Goal: Task Accomplishment & Management: Use online tool/utility

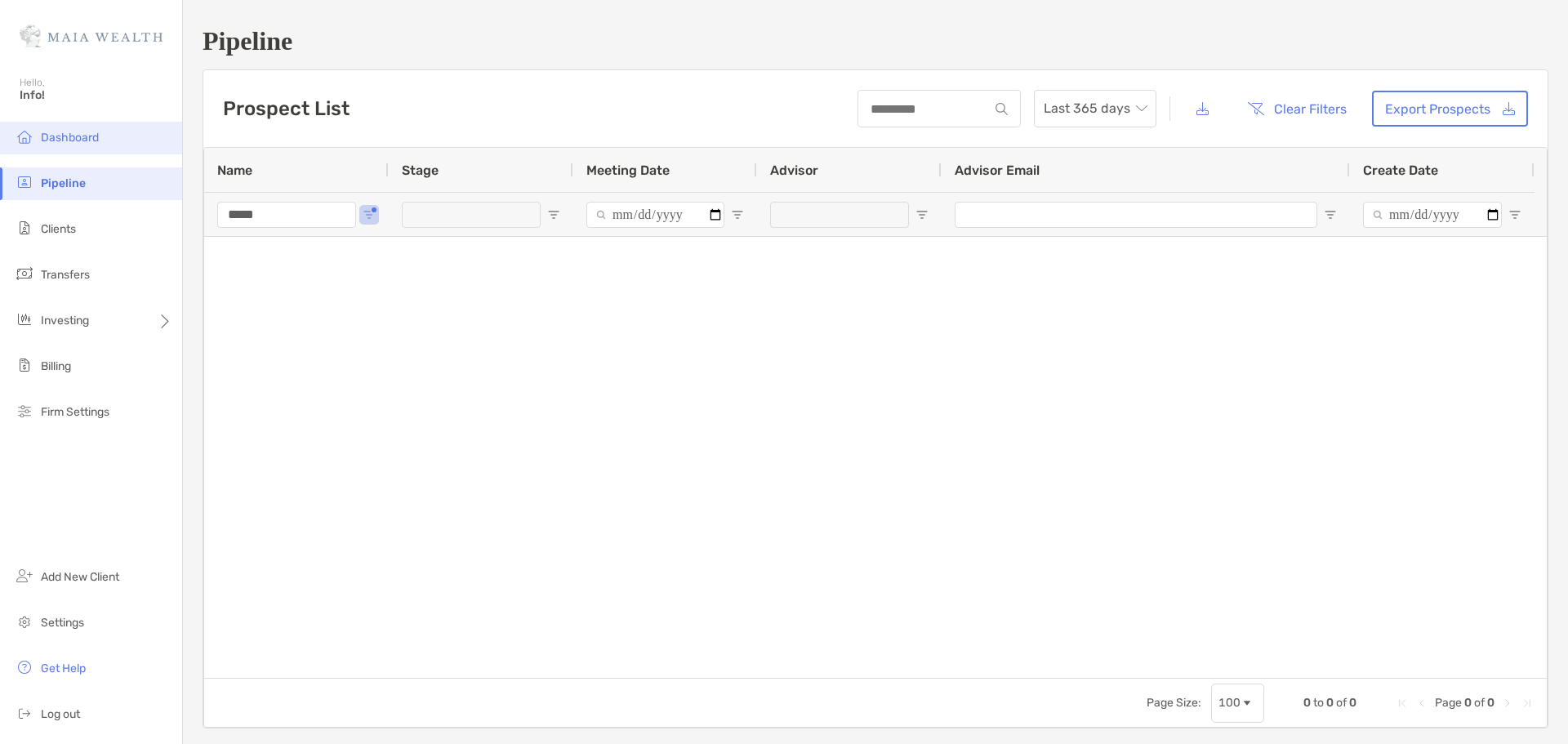
click at [114, 127] on li "Dashboard" at bounding box center [91, 138] width 182 height 33
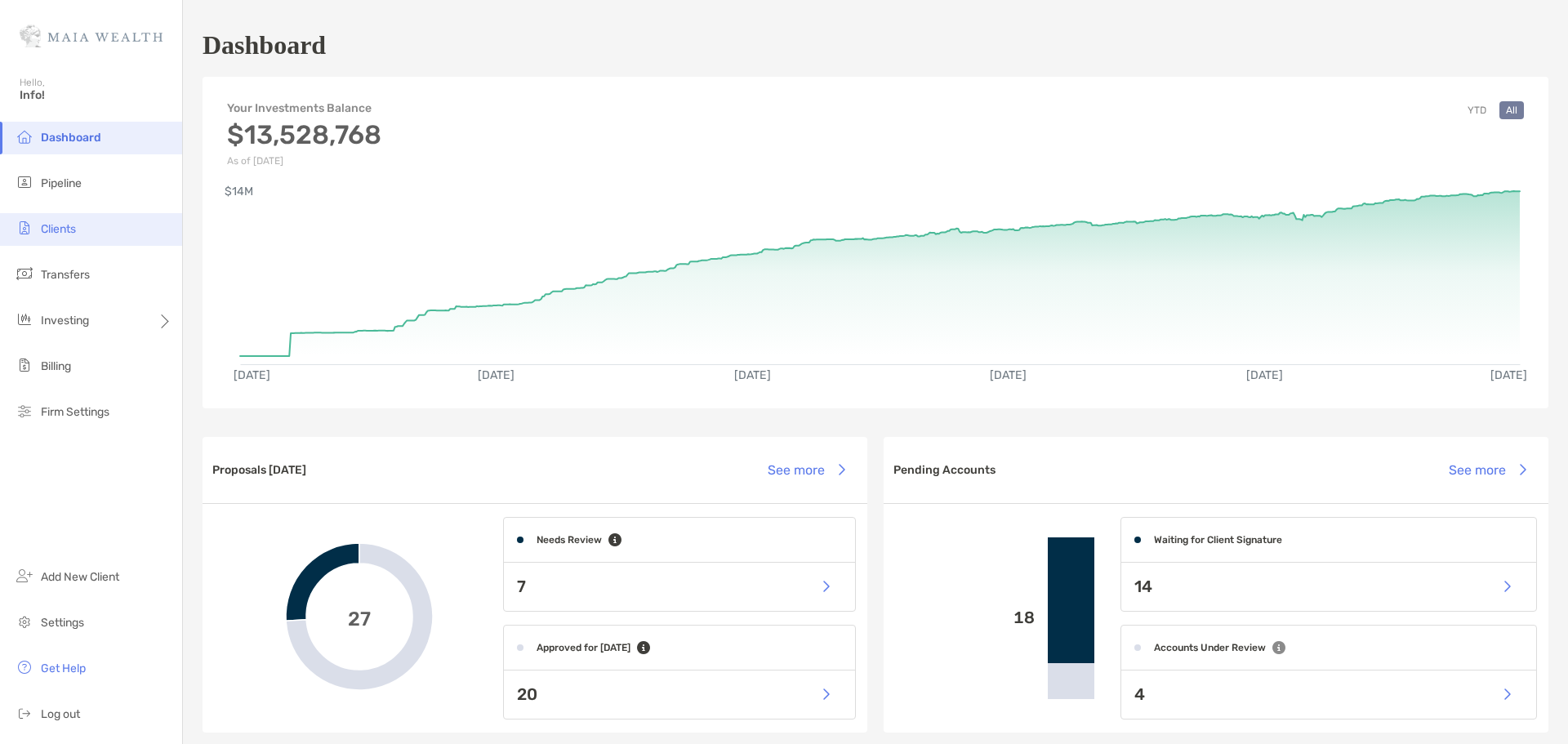
click at [52, 223] on span "Clients" at bounding box center [58, 228] width 35 height 14
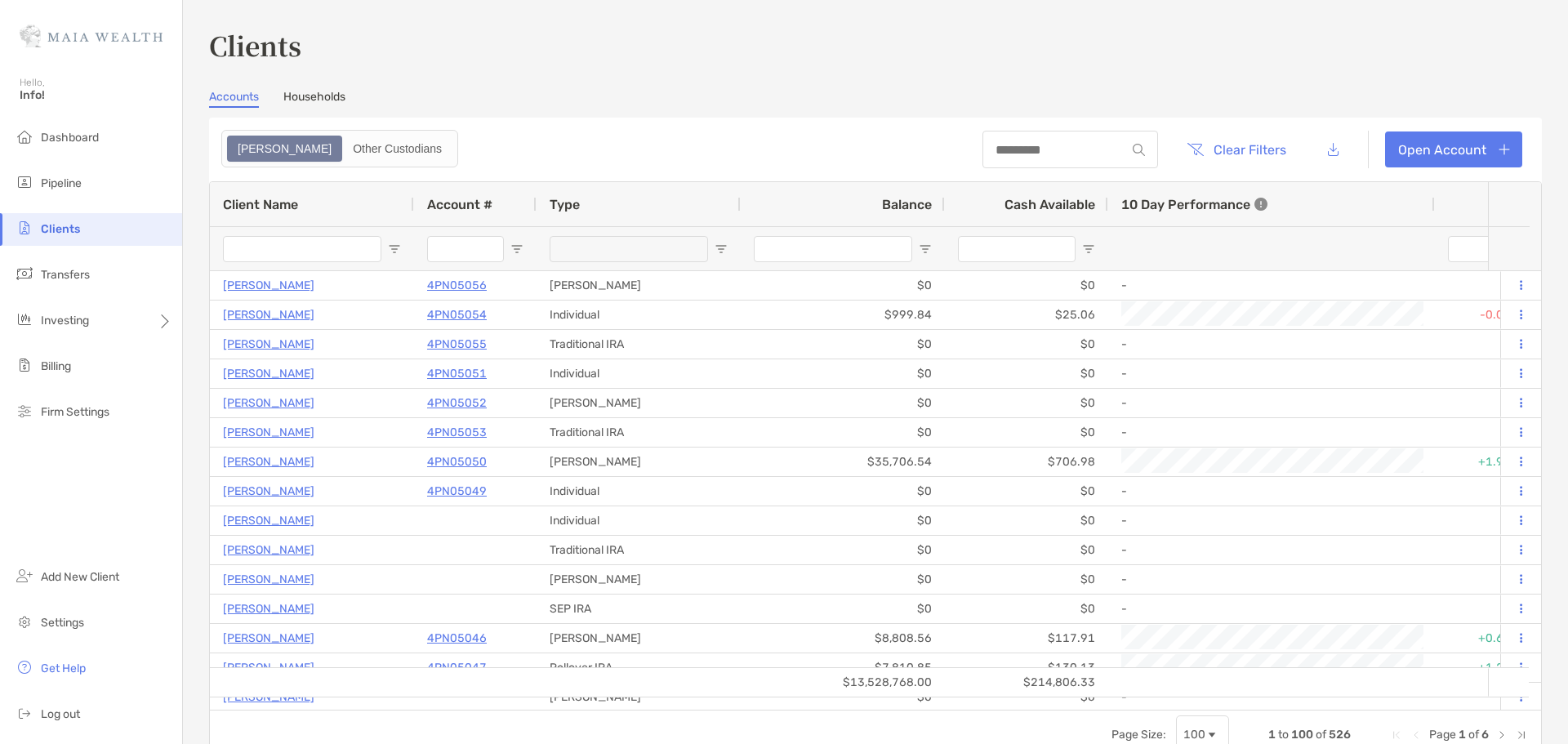
type input "*****"
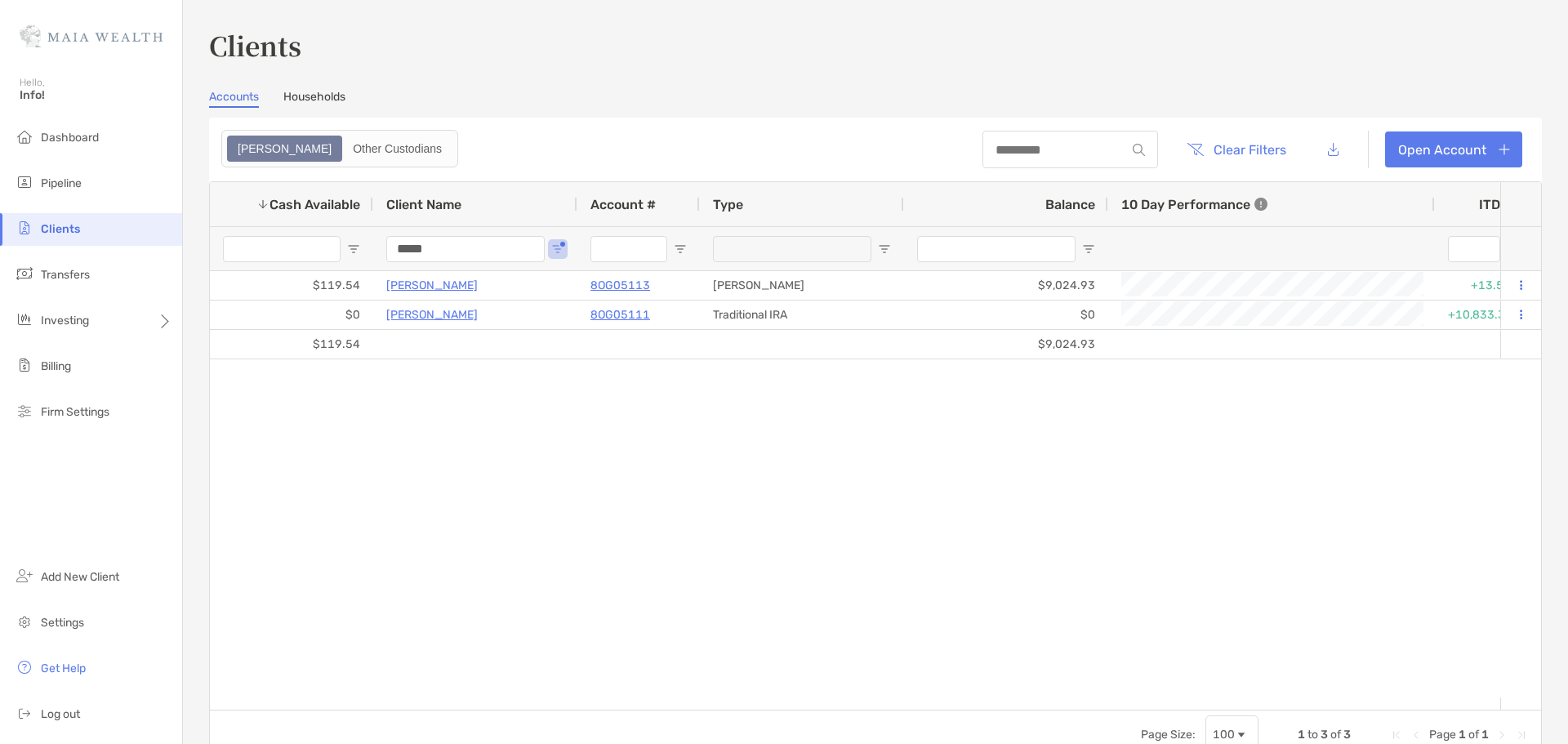
click at [438, 250] on input "*****" at bounding box center [466, 249] width 159 height 26
type input "******"
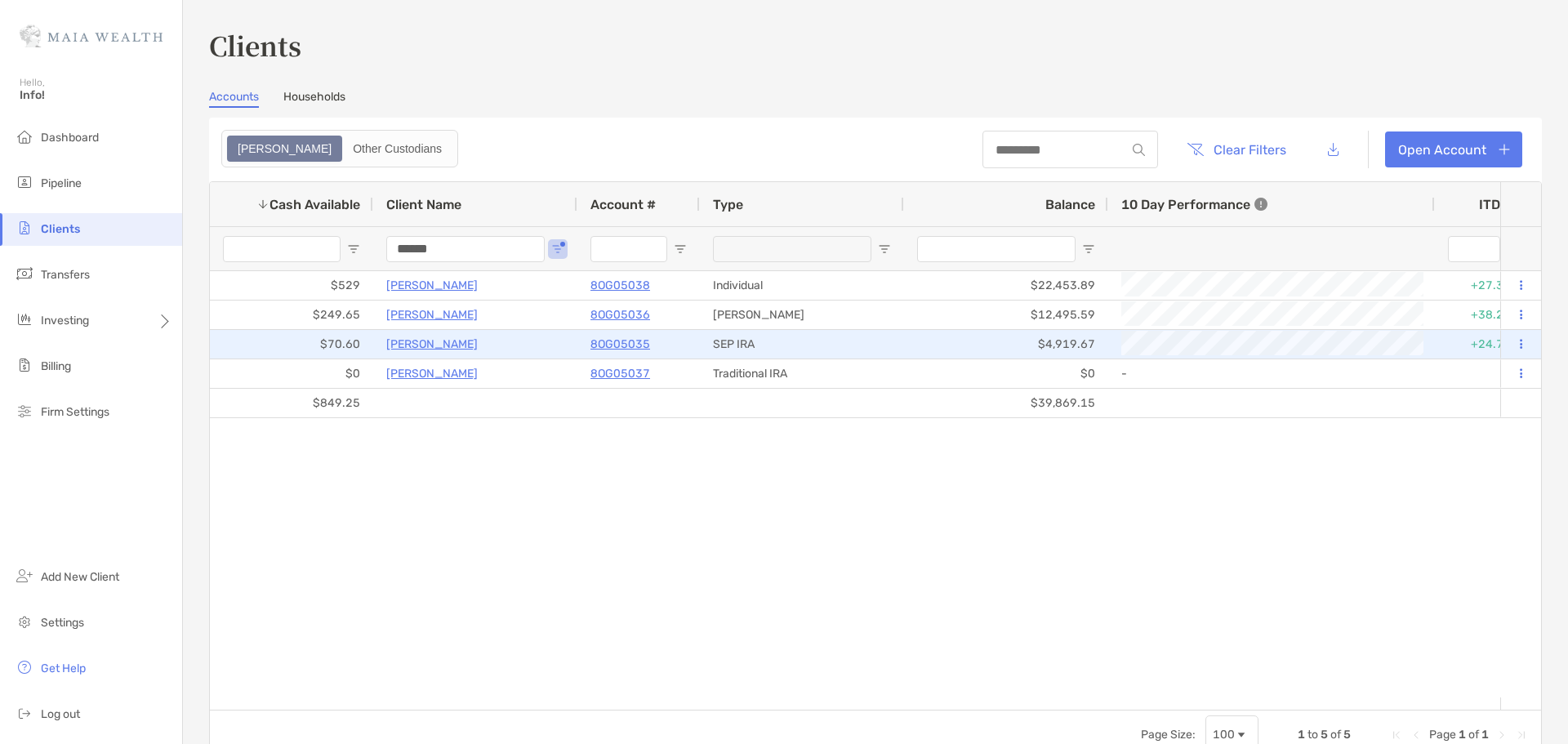
click at [453, 339] on p "[PERSON_NAME]" at bounding box center [432, 344] width 92 height 20
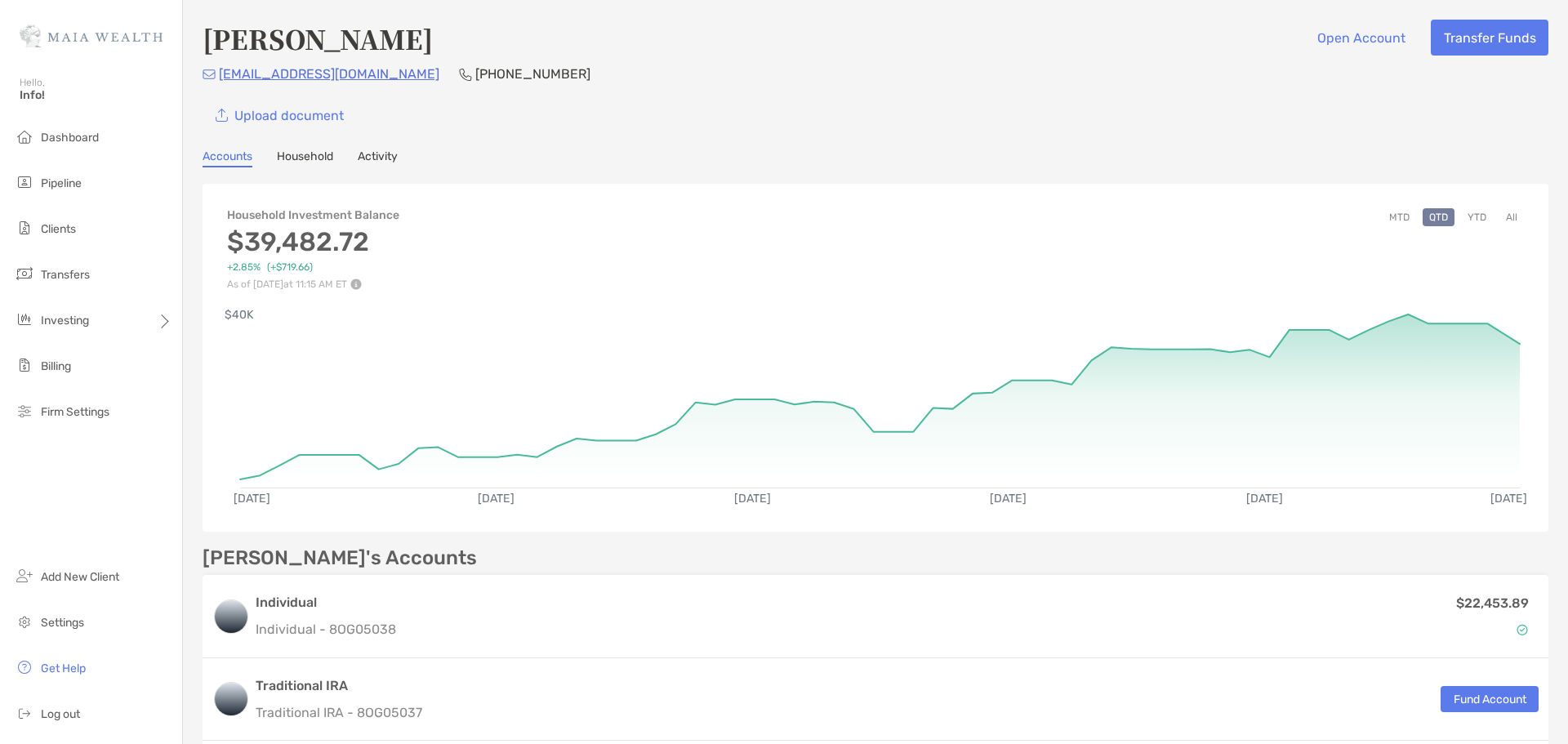
click at [1499, 214] on button "All" at bounding box center [1512, 217] width 25 height 18
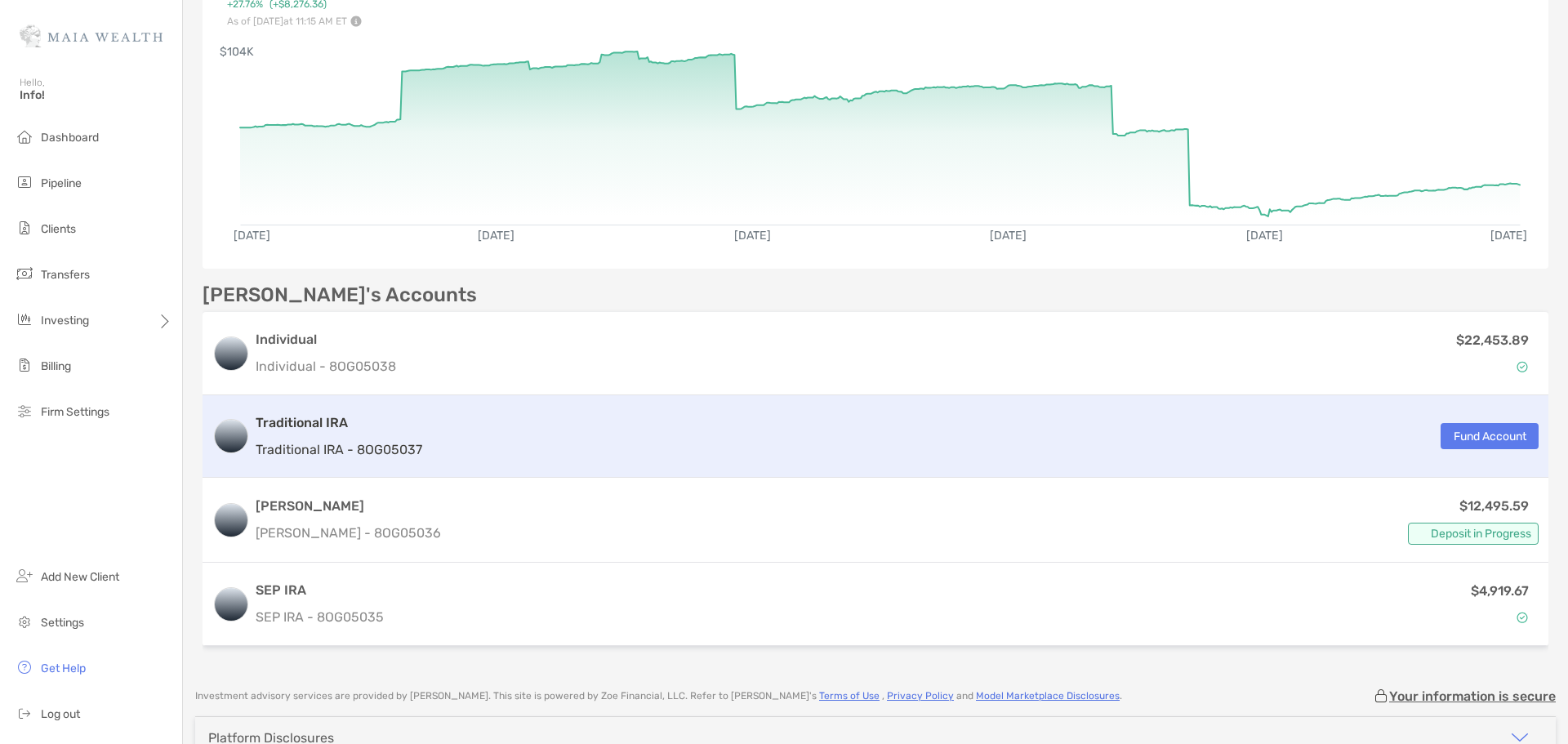
scroll to position [355, 0]
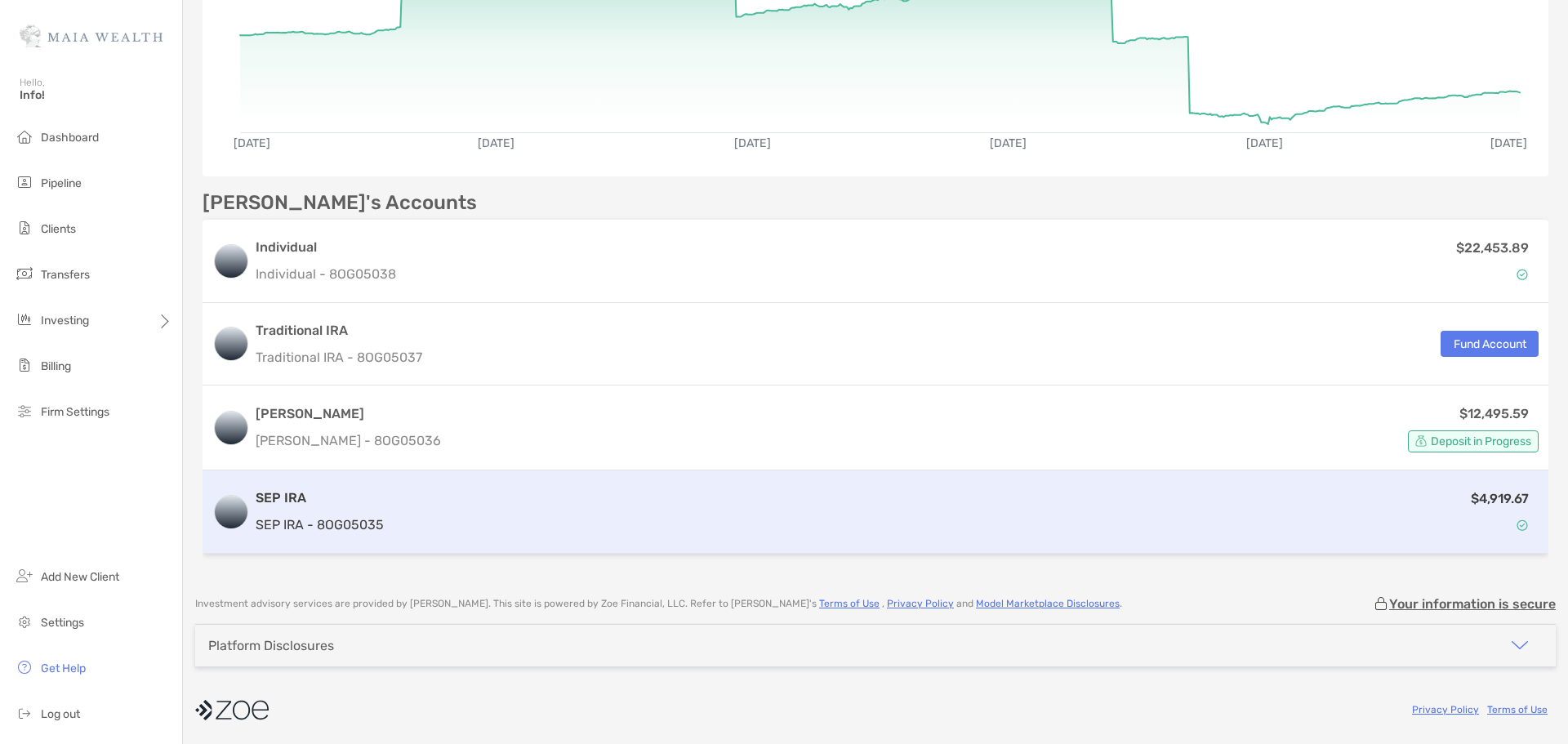
click at [361, 515] on p "SEP IRA - 8OG05035" at bounding box center [319, 525] width 128 height 20
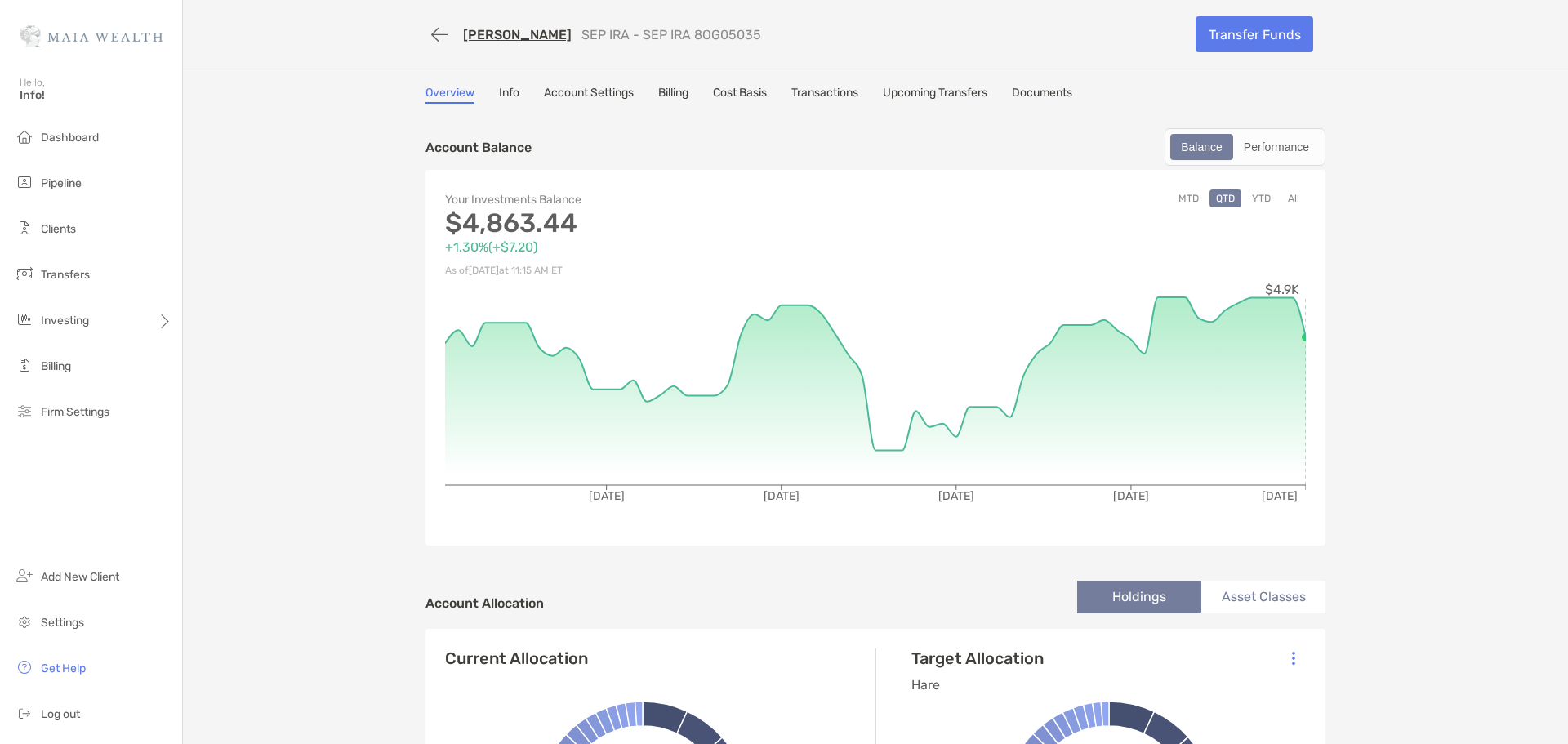
click at [1289, 196] on button "All" at bounding box center [1293, 198] width 25 height 18
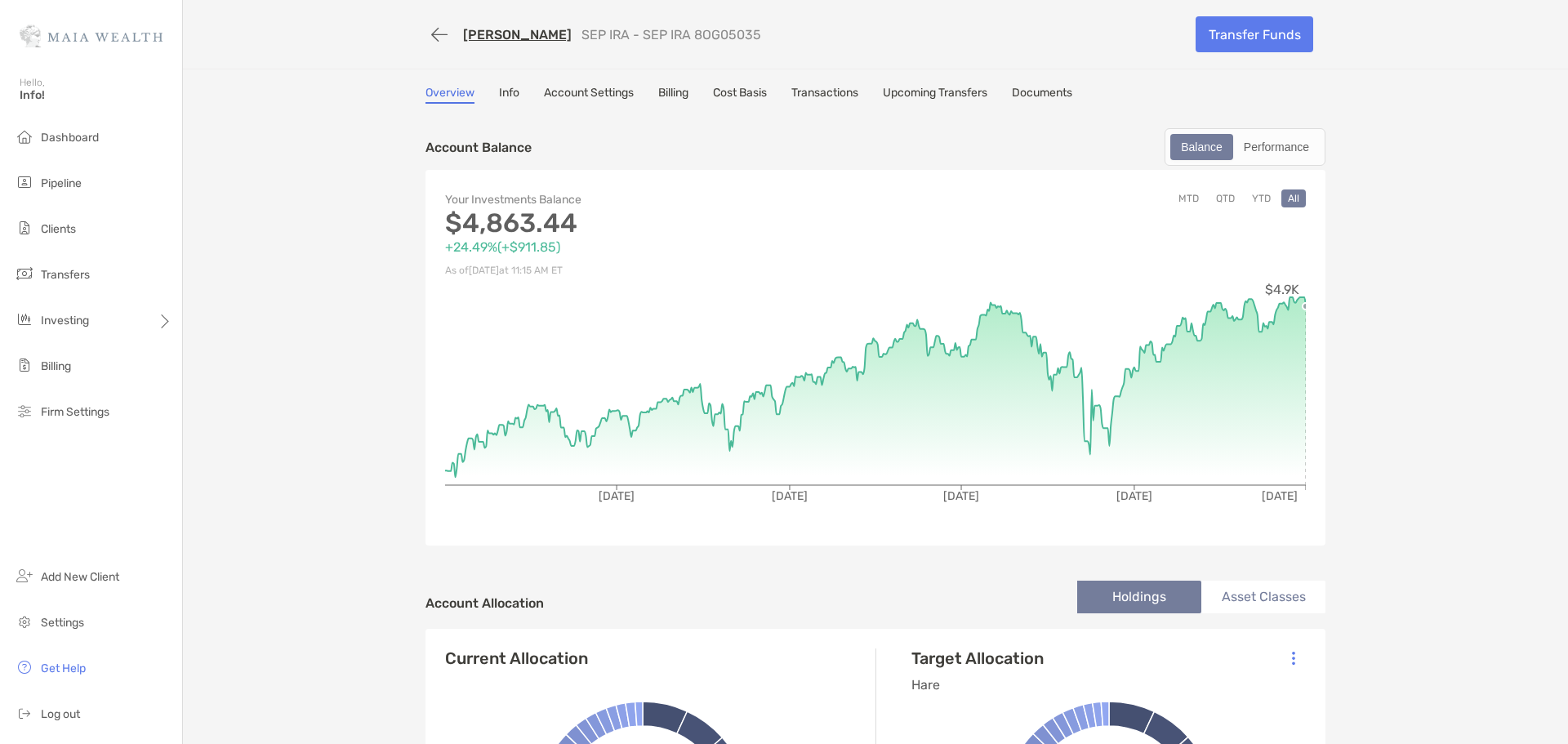
click at [1248, 36] on link "Transfer Funds" at bounding box center [1255, 34] width 118 height 36
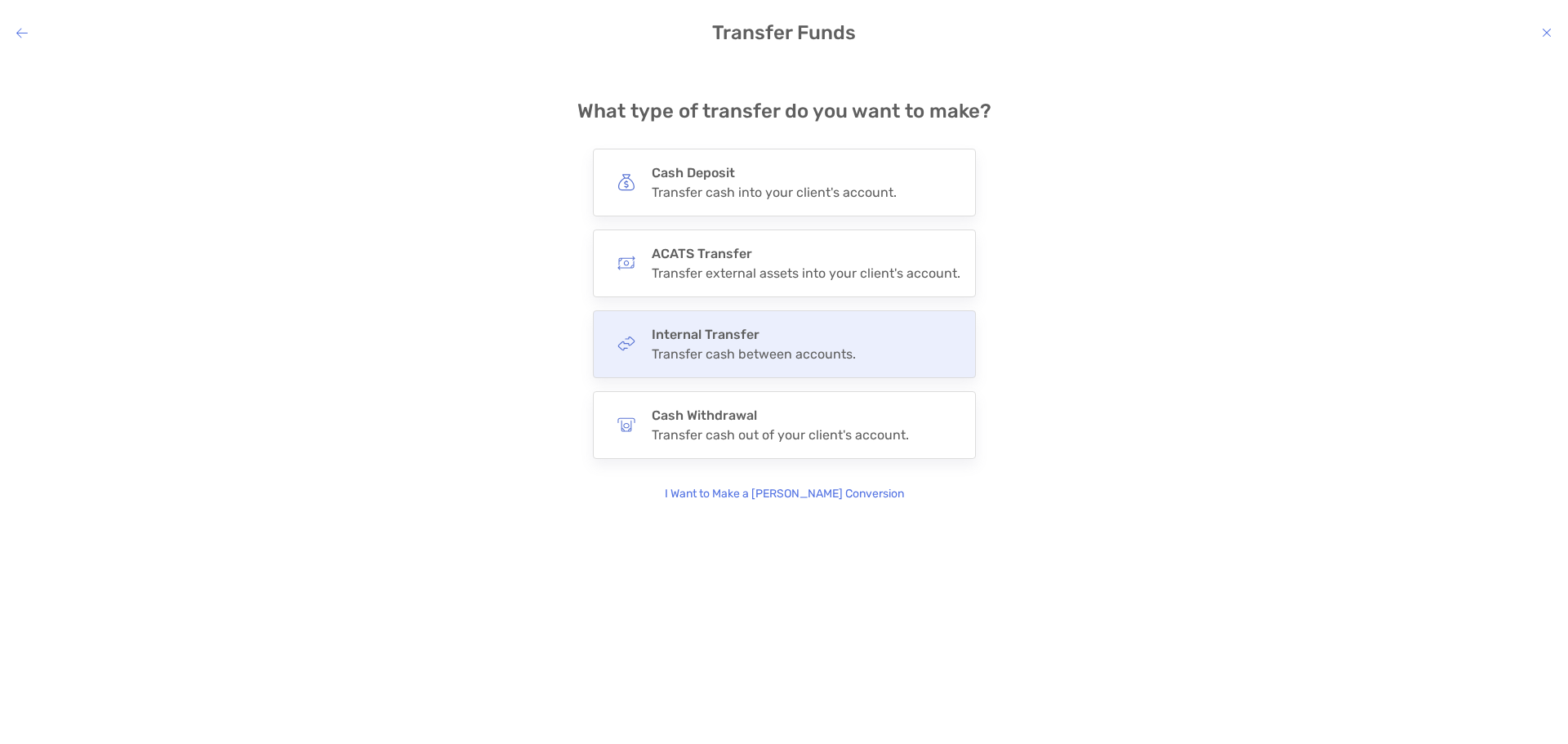
click at [732, 348] on div "Transfer cash between accounts." at bounding box center [753, 354] width 204 height 16
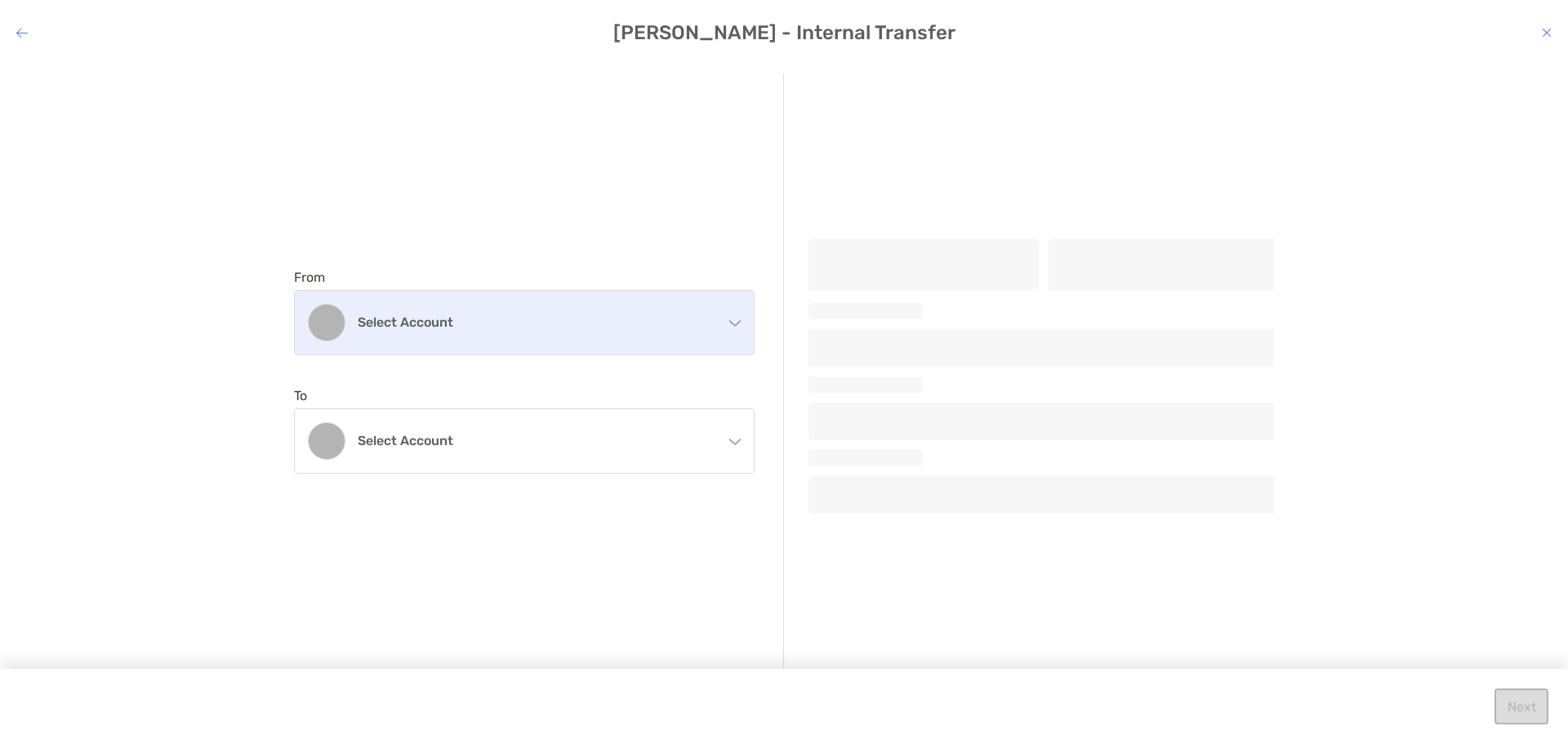
click at [466, 319] on h4 "Select account" at bounding box center [534, 322] width 353 height 16
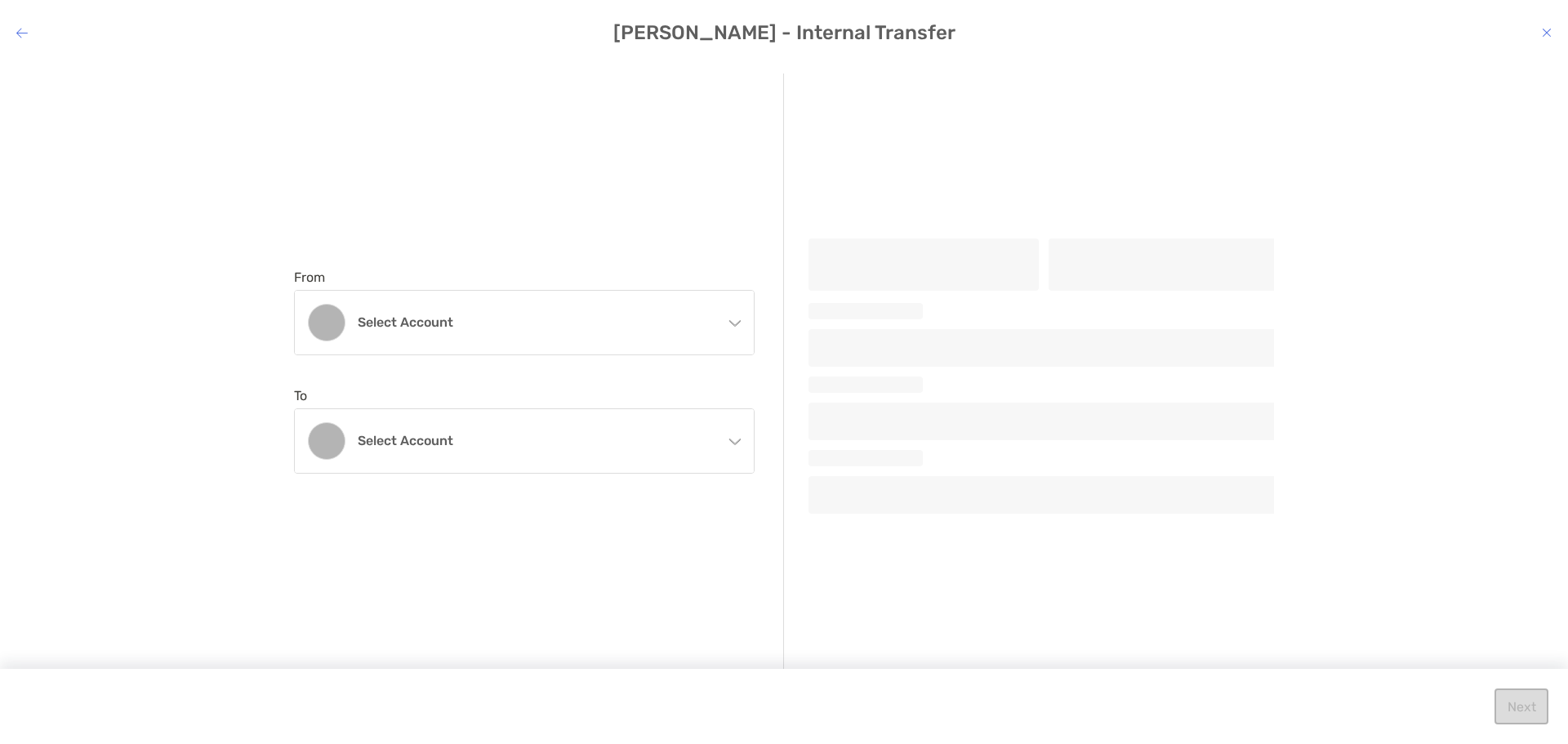
click at [478, 164] on div "From Select account Individual Individual 8OG05038 - [PERSON_NAME] [PERSON_NAME…" at bounding box center [538, 371] width 490 height 595
click at [14, 35] on h4 "[PERSON_NAME] - Internal Transfer" at bounding box center [784, 33] width 1568 height 23
click at [20, 31] on icon "modal" at bounding box center [22, 33] width 11 height 13
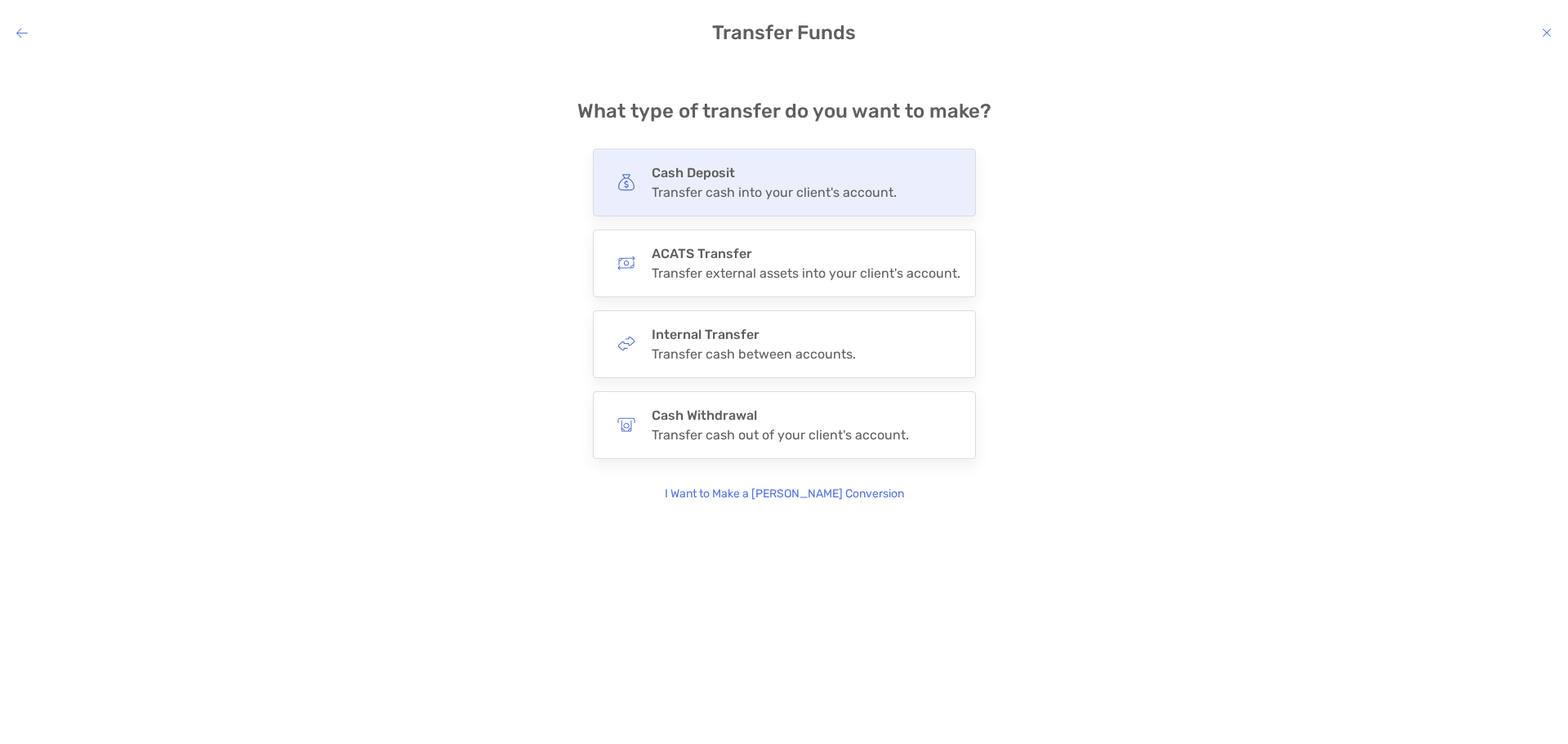
click at [715, 198] on div "Transfer cash into your client's account." at bounding box center [773, 192] width 245 height 16
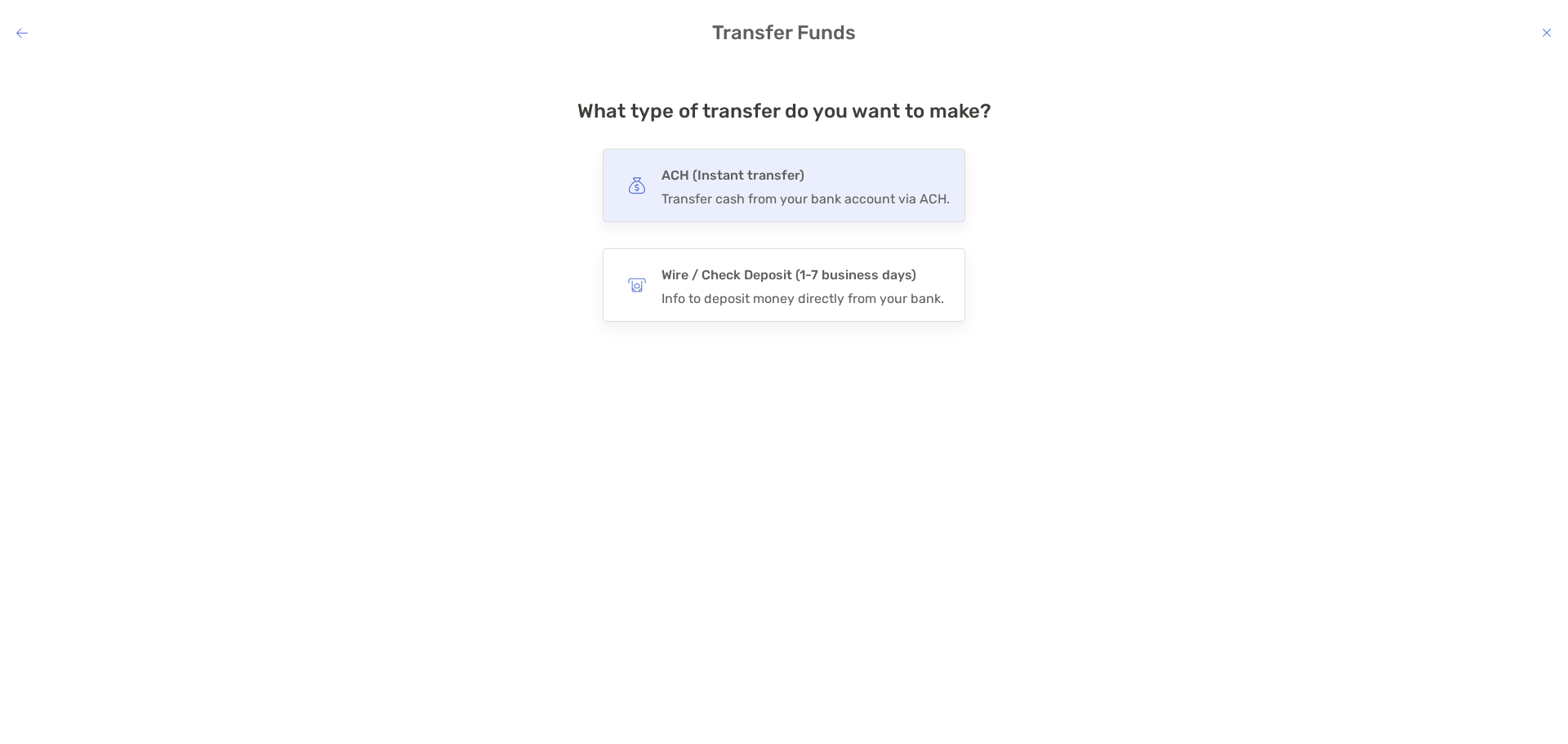
click at [723, 192] on div "Transfer cash from your bank account via ACH." at bounding box center [805, 198] width 288 height 16
click at [0, 0] on input "***" at bounding box center [0, 0] width 0 height 0
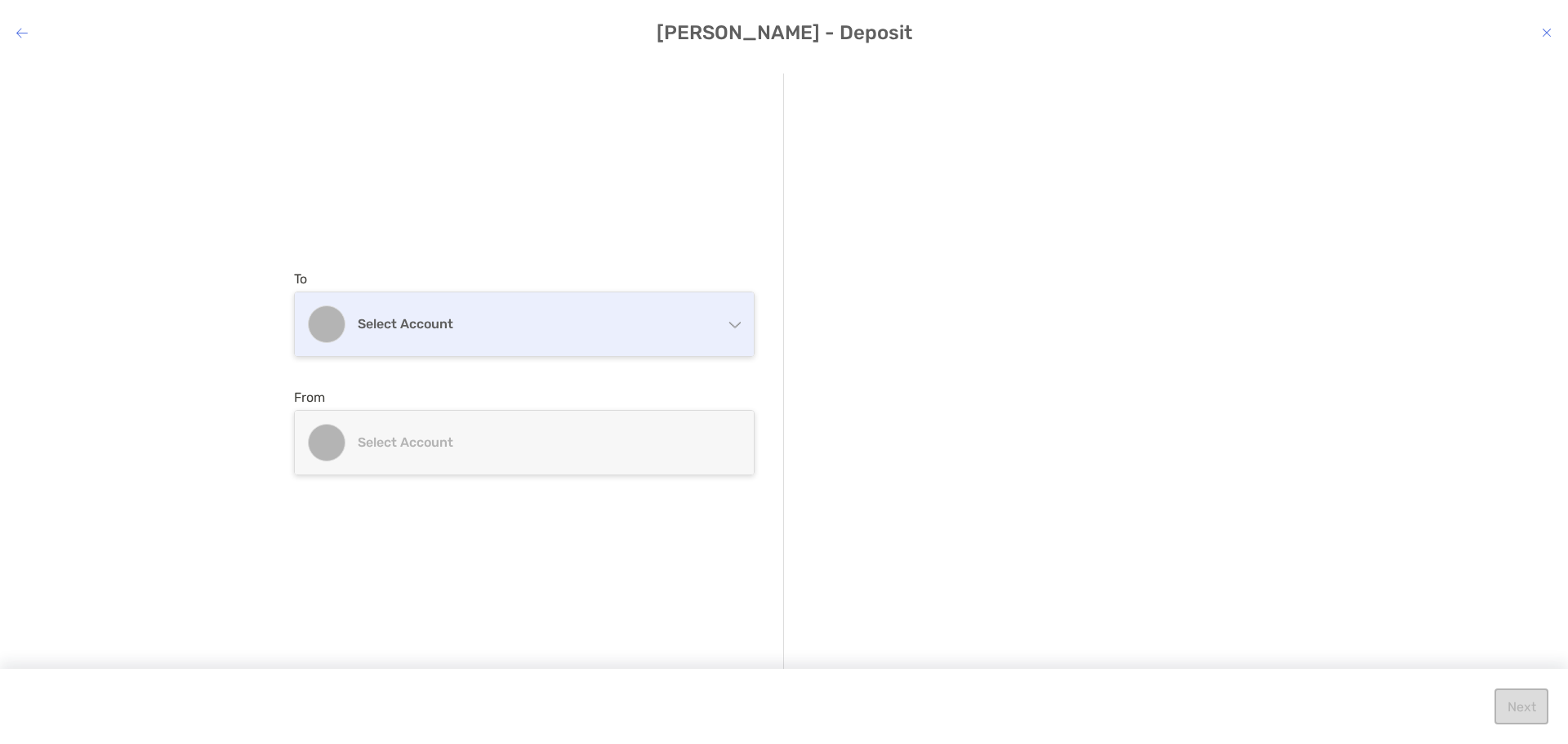
click at [480, 336] on div "Select account" at bounding box center [524, 324] width 459 height 64
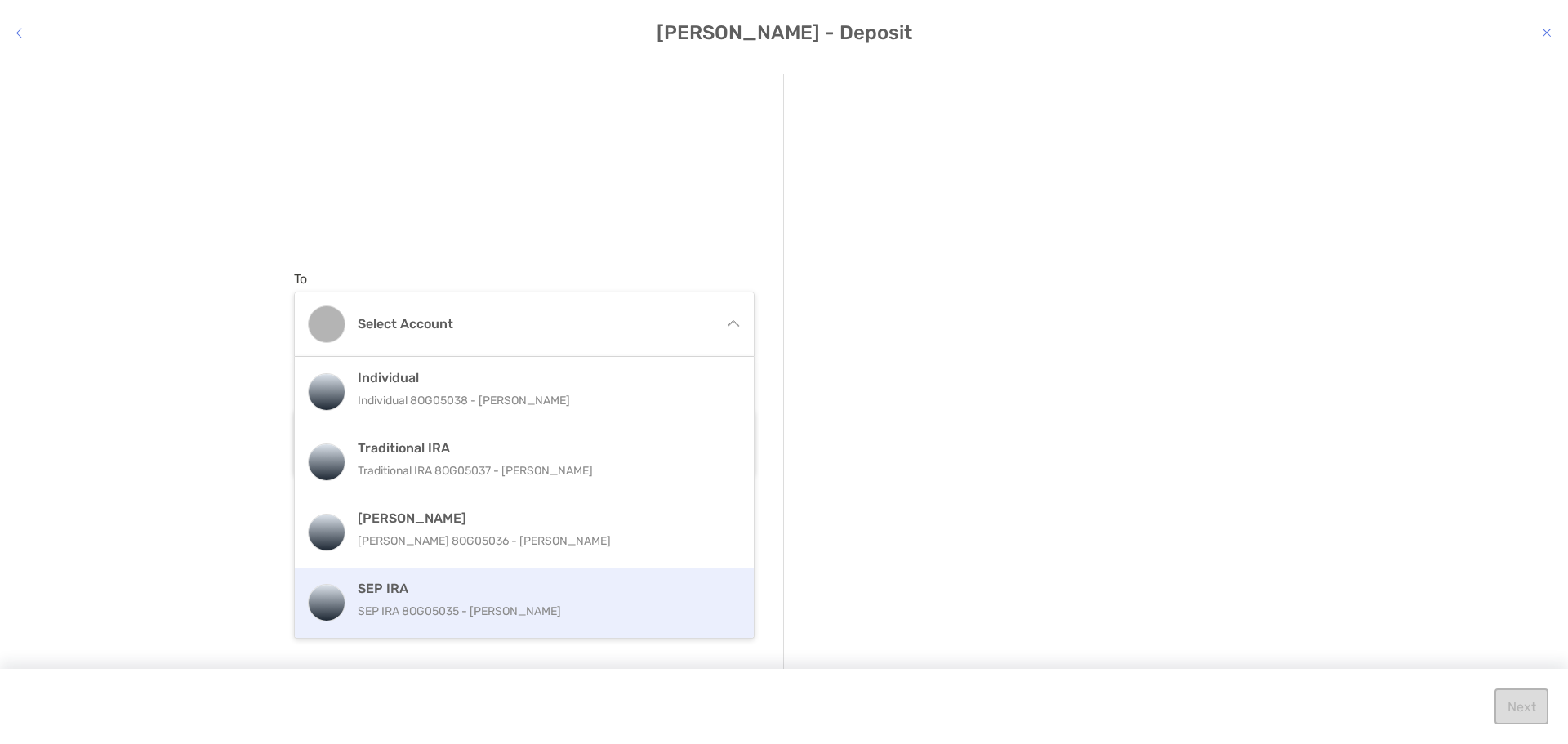
click at [397, 574] on div "SEP IRA SEP IRA 8OG05035 - [PERSON_NAME]" at bounding box center [524, 602] width 459 height 70
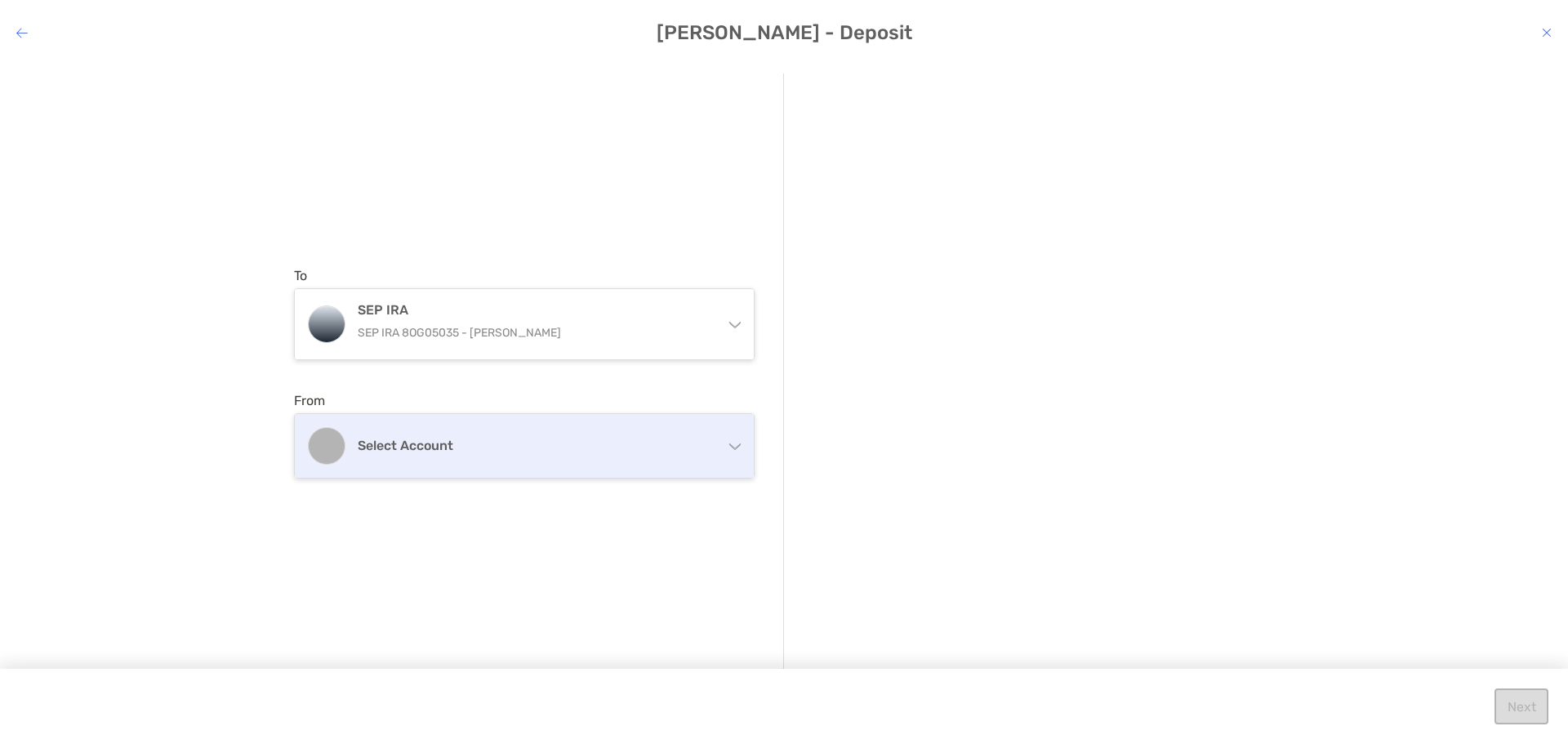
click at [643, 447] on h4 "Select account" at bounding box center [534, 445] width 353 height 16
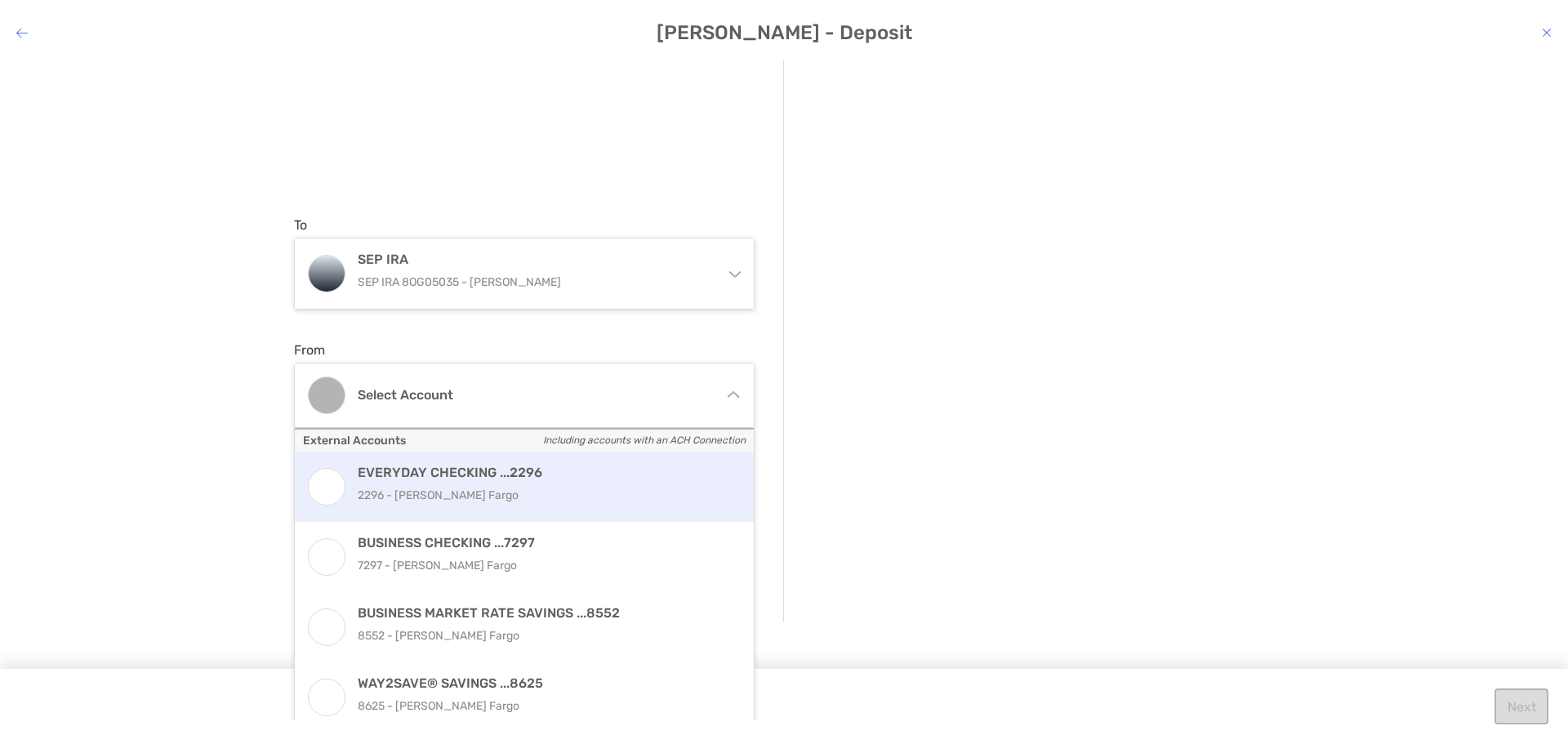
scroll to position [78, 0]
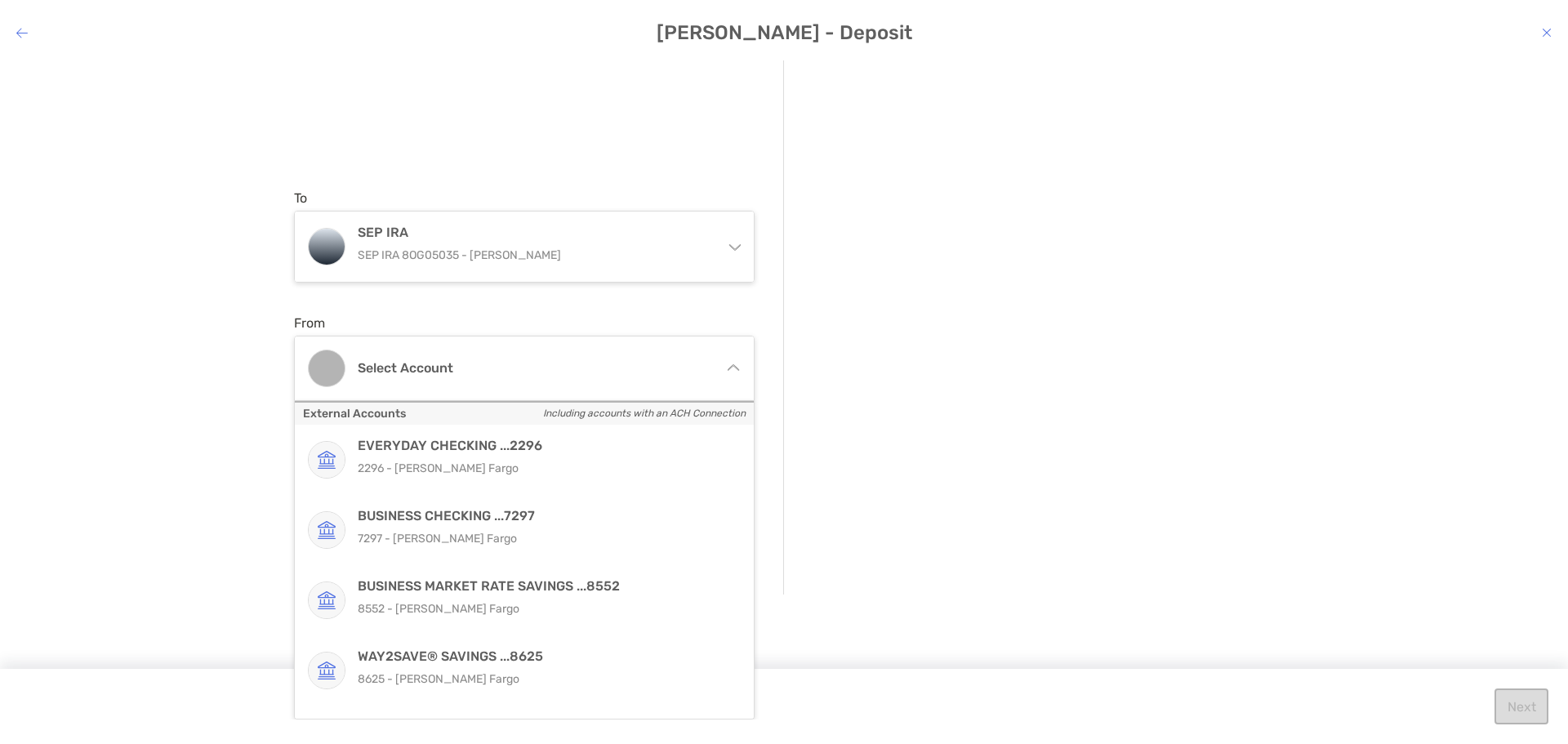
click at [1461, 237] on div "To SEP IRA SEP IRA 8OG05035 - [PERSON_NAME] Individual Individual 8OG05038 - [P…" at bounding box center [784, 390] width 1568 height 659
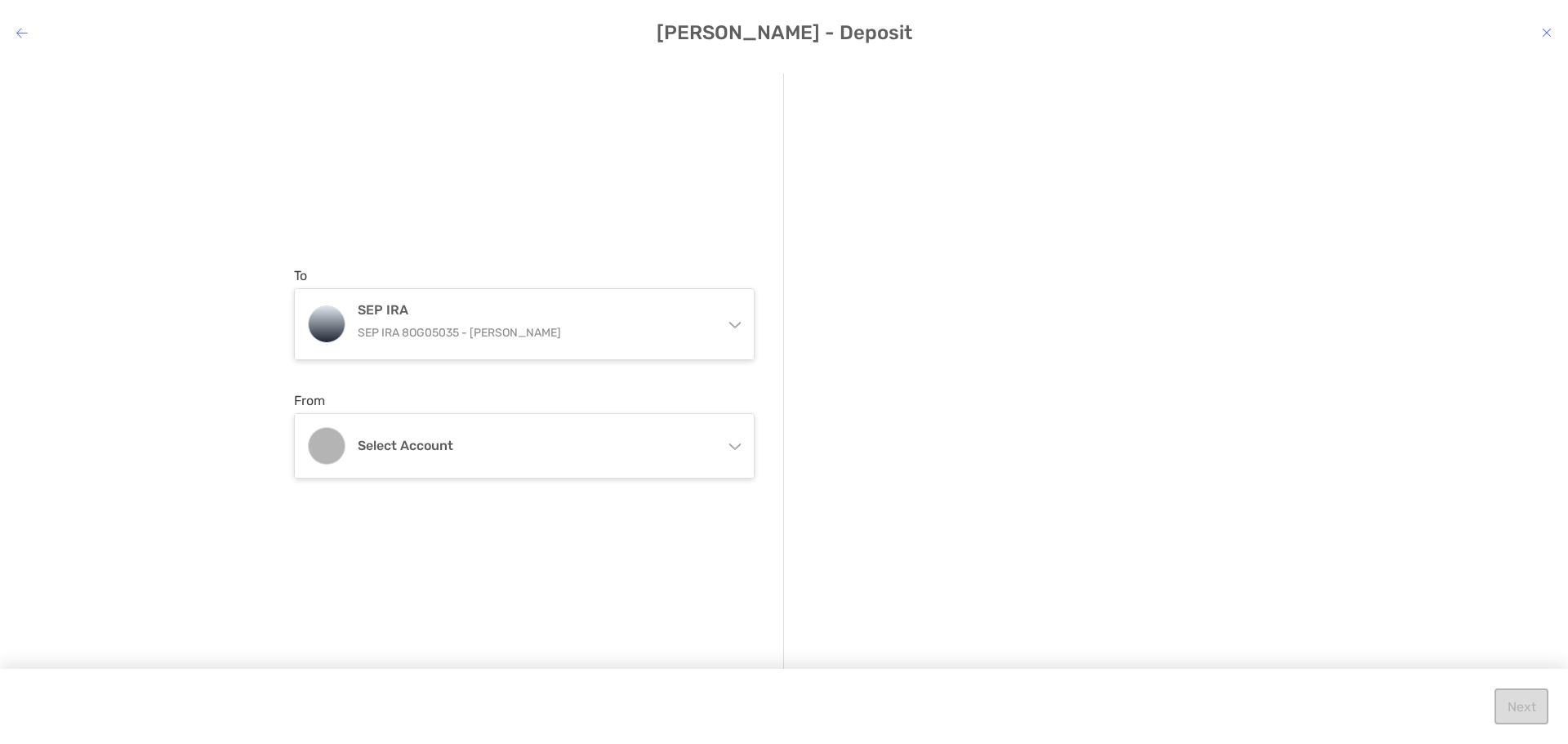
drag, startPoint x: 1503, startPoint y: 545, endPoint x: 1486, endPoint y: 522, distance: 28.6
click at [1503, 542] on div "To SEP IRA SEP IRA 8OG05035 - [PERSON_NAME] Individual Individual 8OG05038 - [P…" at bounding box center [784, 390] width 1568 height 659
